Goal: Entertainment & Leisure: Consume media (video, audio)

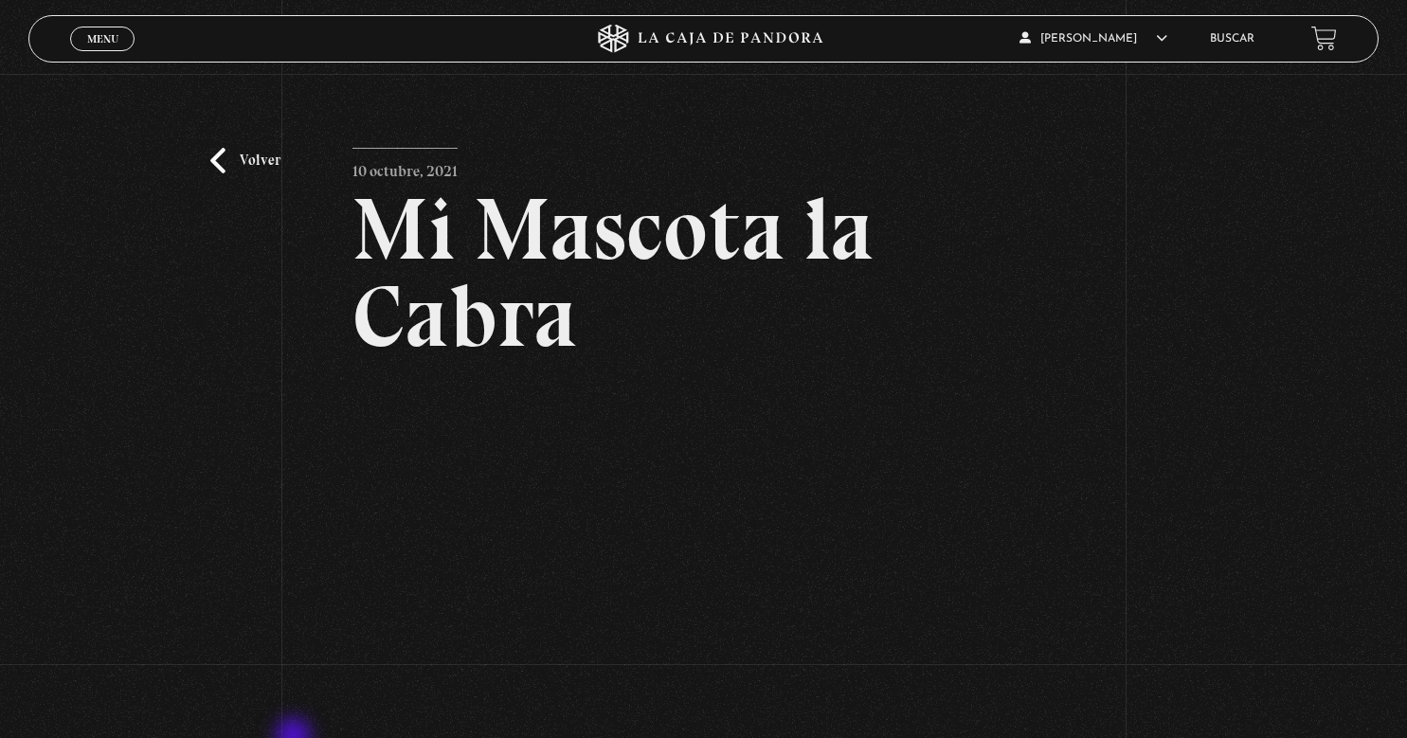
scroll to position [156, 0]
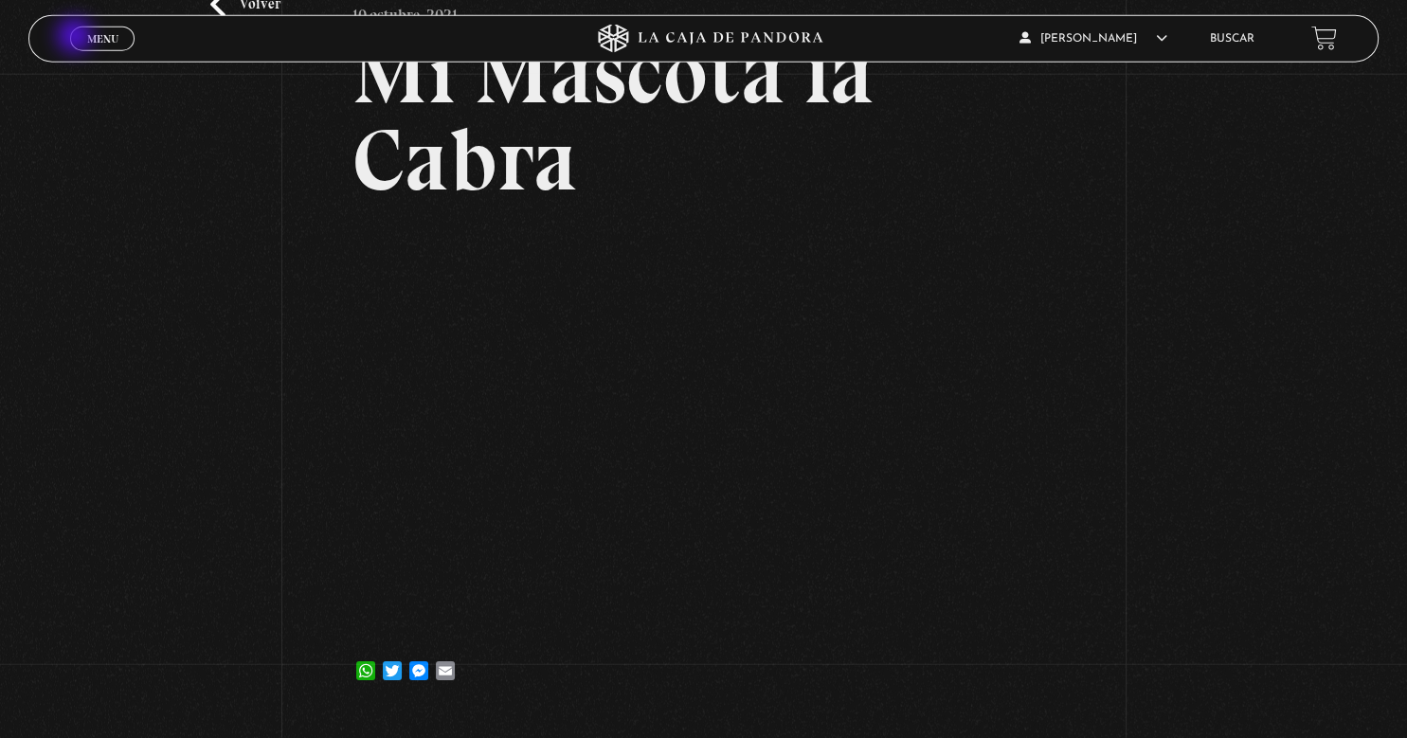
click at [77, 38] on link "Menu Cerrar" at bounding box center [102, 39] width 64 height 25
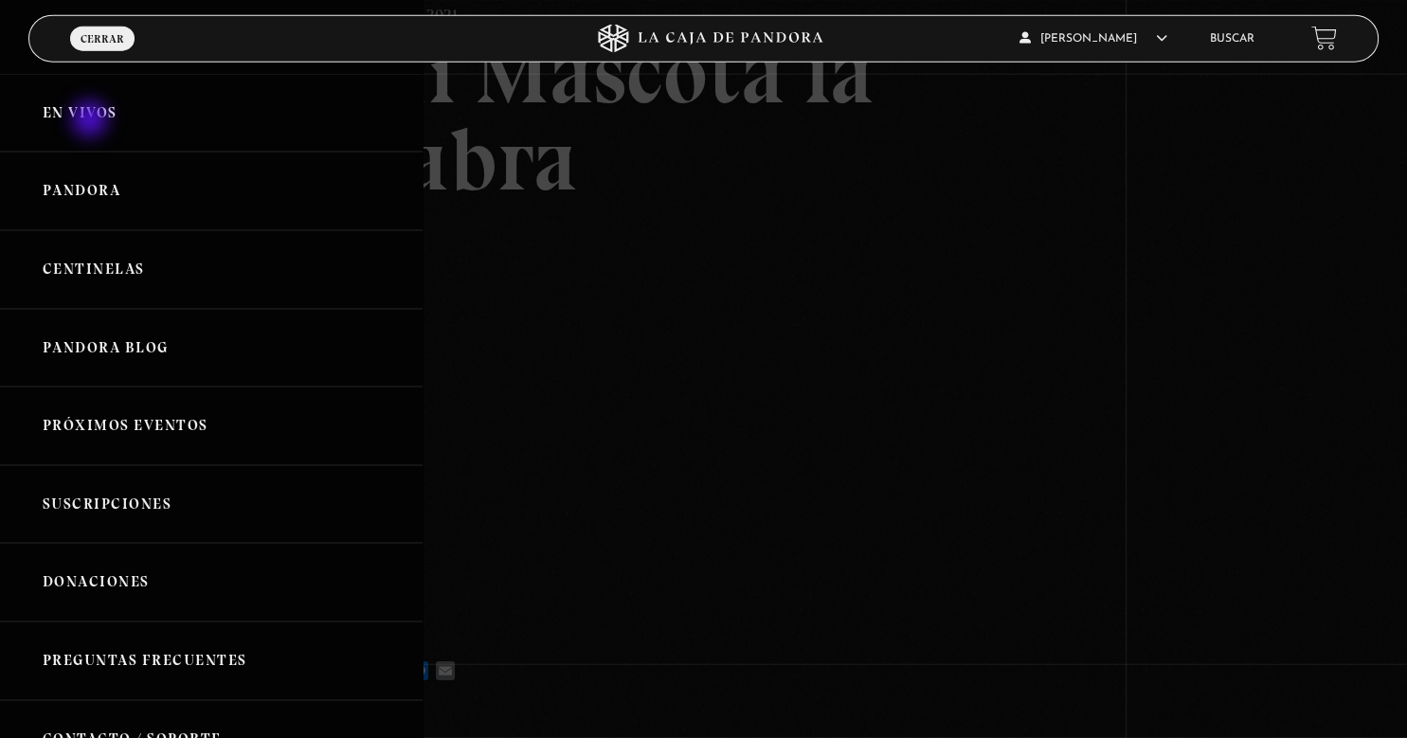
click at [92, 121] on link "En vivos" at bounding box center [211, 113] width 423 height 79
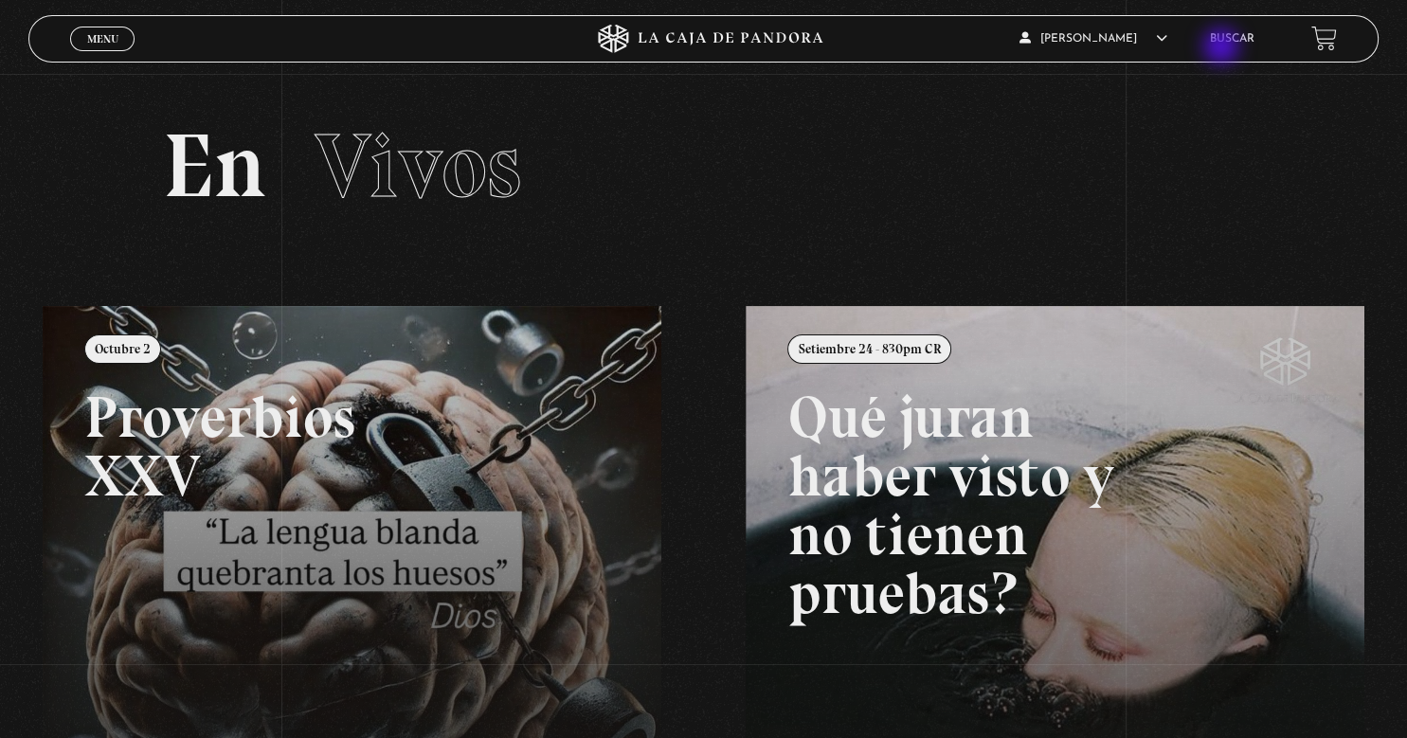
click at [1223, 48] on li "Buscar" at bounding box center [1232, 38] width 45 height 29
click at [1226, 42] on link "Buscar" at bounding box center [1232, 38] width 45 height 11
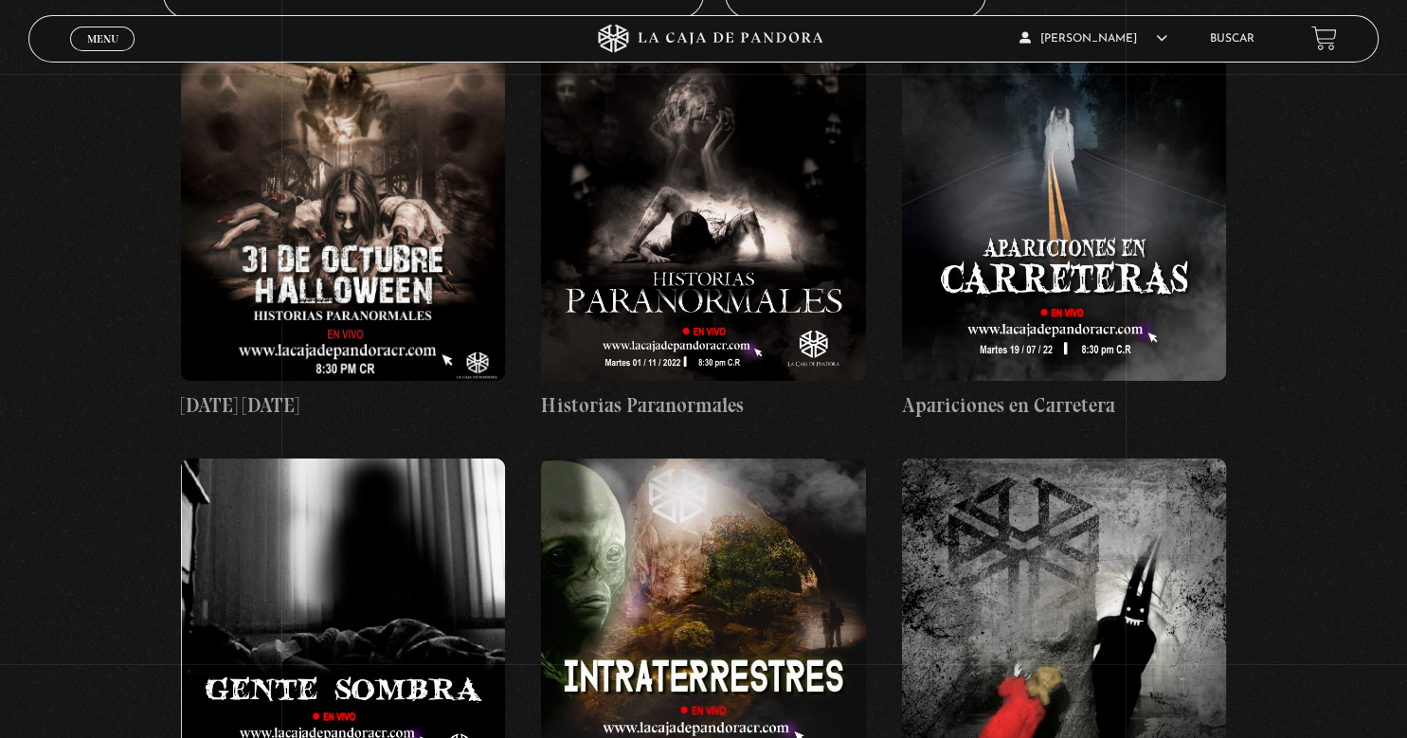
scroll to position [366, 0]
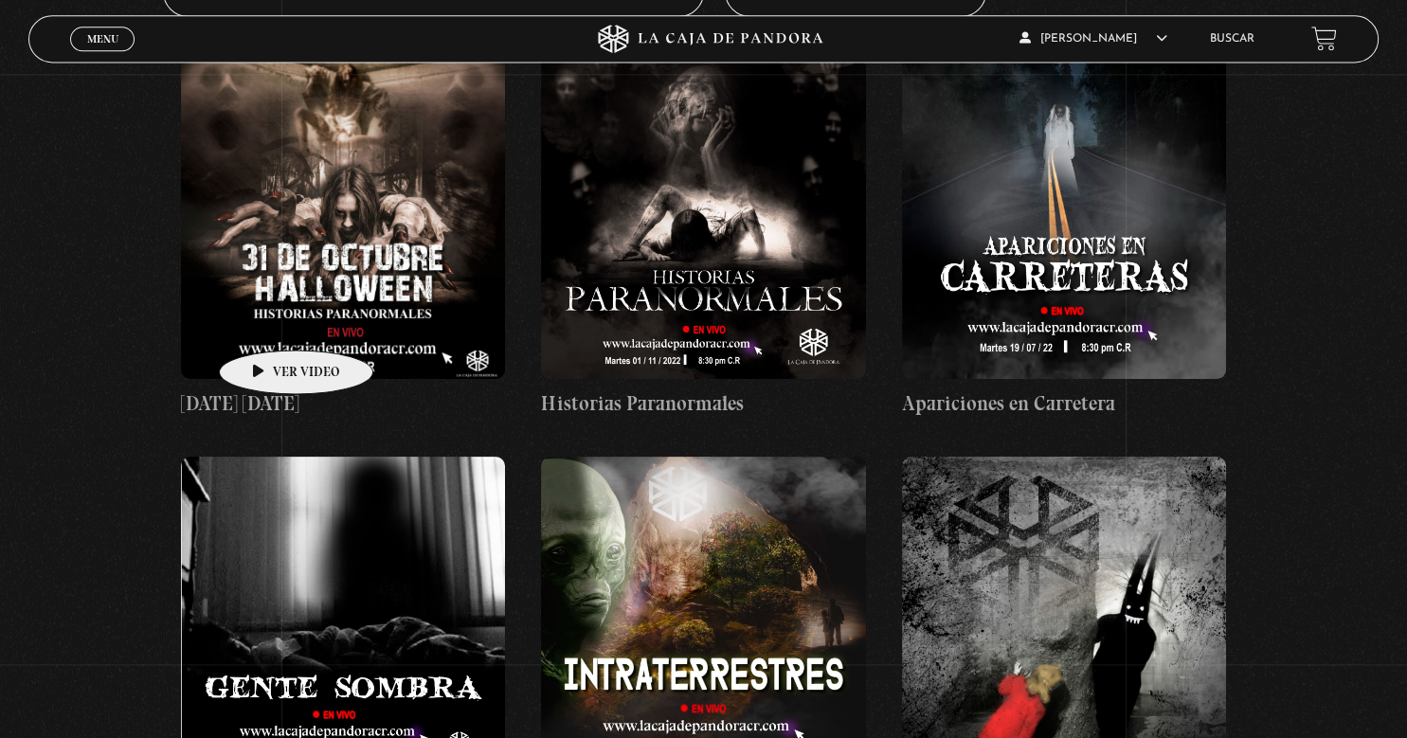
click at [266, 321] on figure at bounding box center [343, 217] width 324 height 324
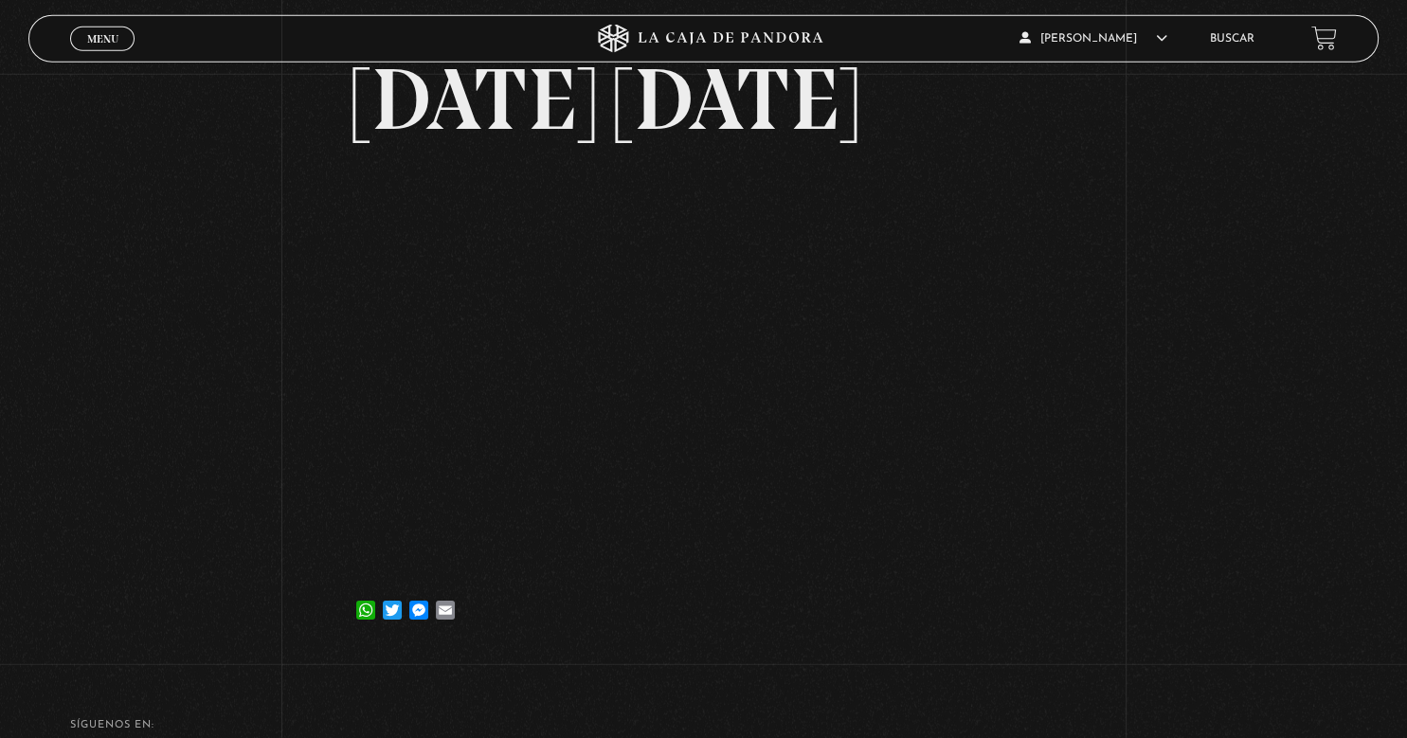
scroll to position [155, 0]
